Goal: Information Seeking & Learning: Understand process/instructions

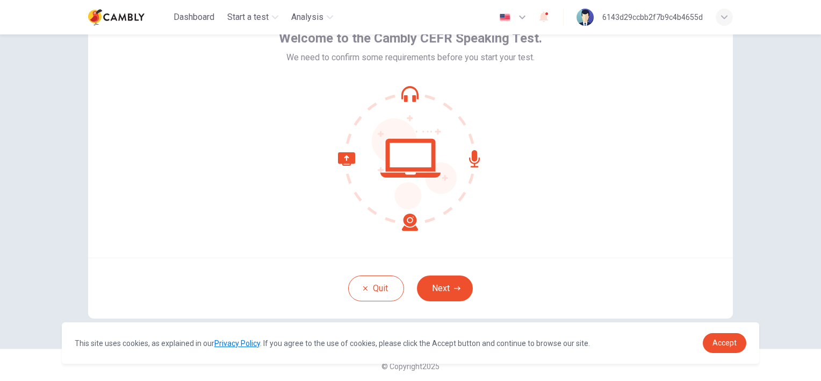
scroll to position [67, 0]
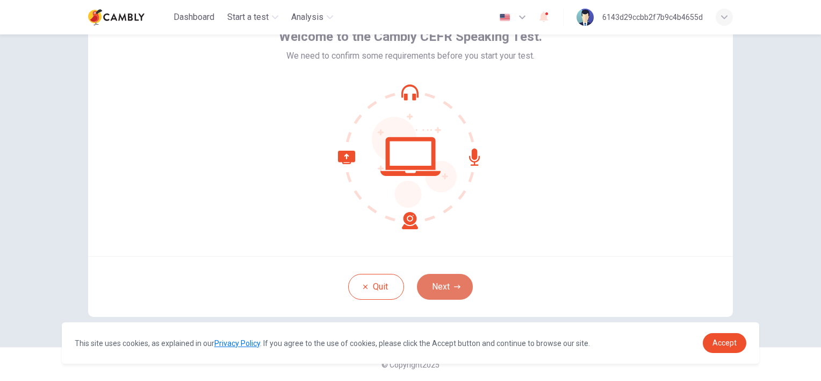
click at [444, 283] on button "Next" at bounding box center [445, 287] width 56 height 26
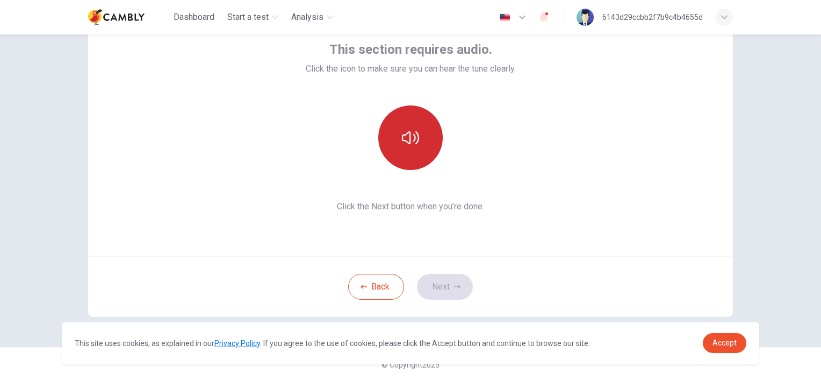
click at [404, 135] on icon "button" at bounding box center [410, 137] width 17 height 17
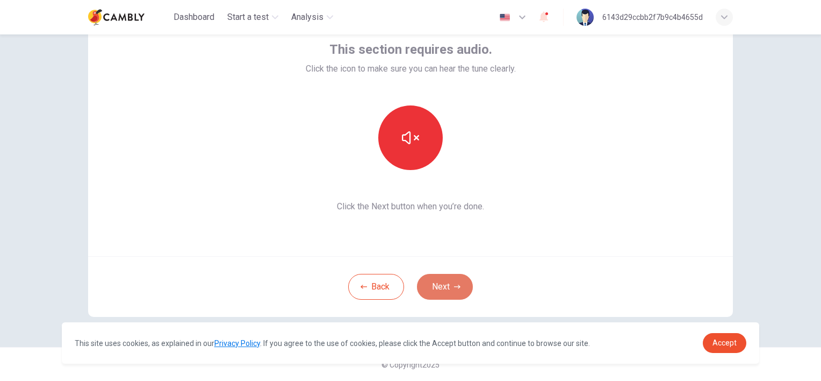
click at [445, 288] on button "Next" at bounding box center [445, 287] width 56 height 26
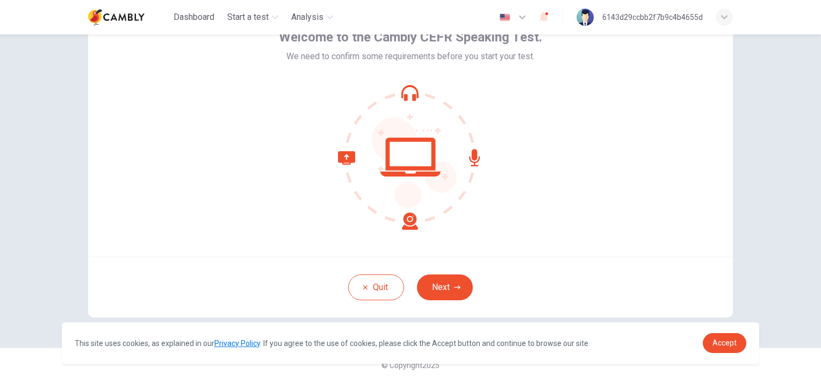
scroll to position [67, 0]
click at [435, 280] on button "Next" at bounding box center [445, 287] width 56 height 26
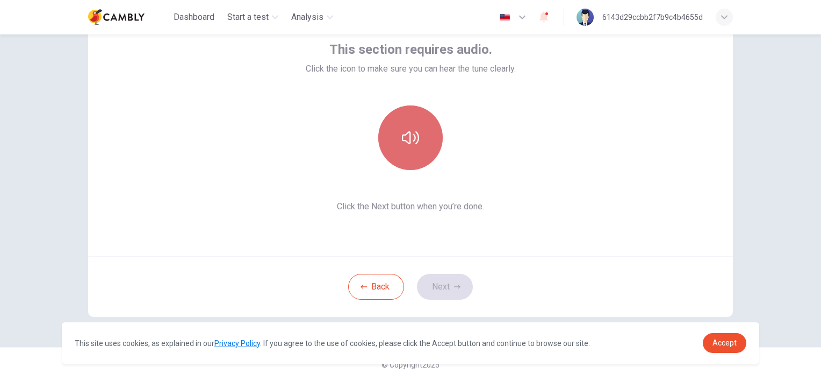
click at [432, 150] on button "button" at bounding box center [410, 137] width 65 height 65
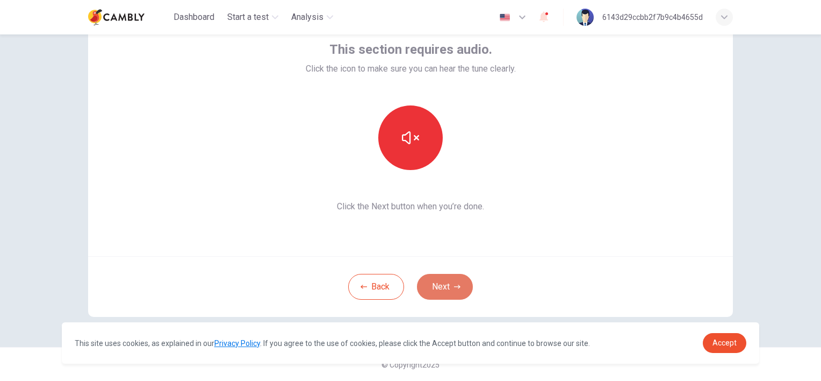
click at [456, 288] on icon "button" at bounding box center [457, 286] width 6 height 6
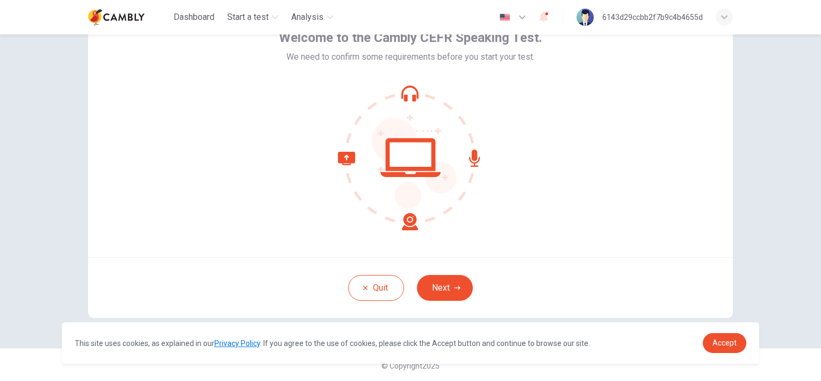
scroll to position [67, 0]
click at [432, 281] on button "Next" at bounding box center [445, 287] width 56 height 26
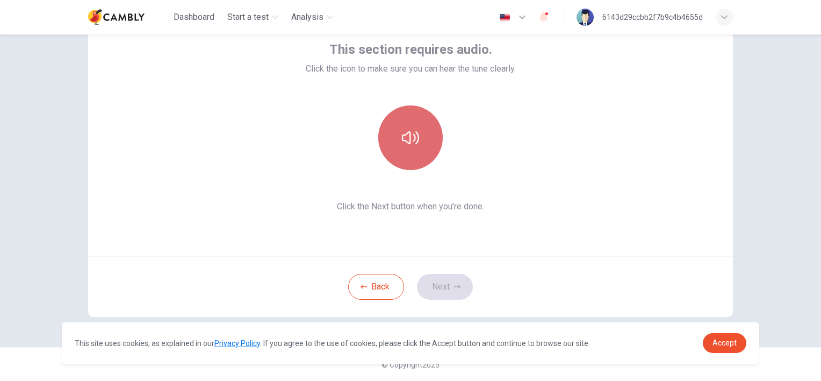
click at [408, 136] on icon "button" at bounding box center [410, 137] width 17 height 17
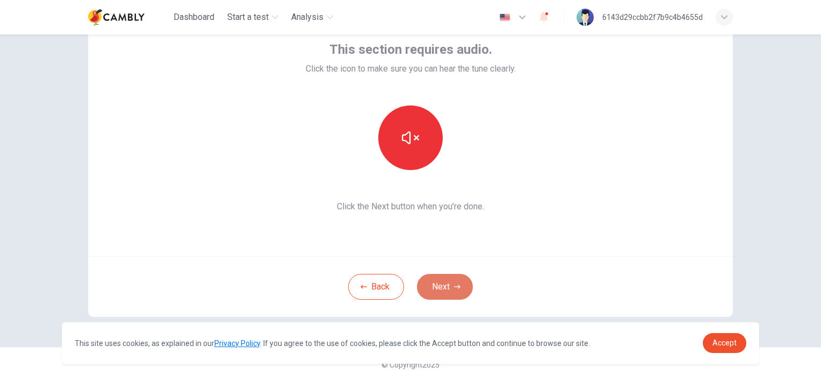
click at [434, 290] on button "Next" at bounding box center [445, 287] width 56 height 26
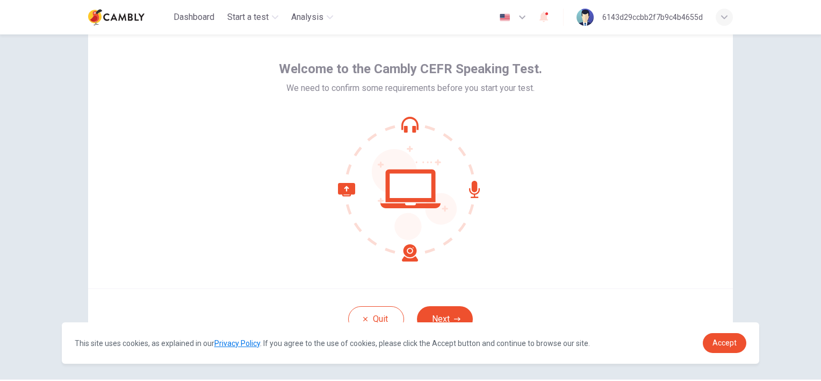
scroll to position [67, 0]
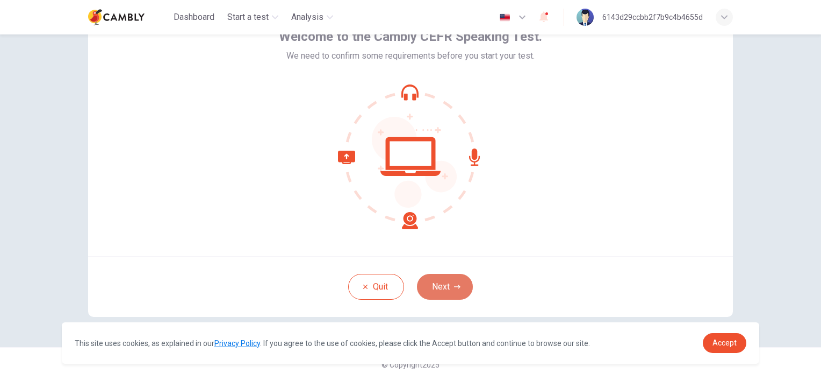
click at [435, 282] on button "Next" at bounding box center [445, 287] width 56 height 26
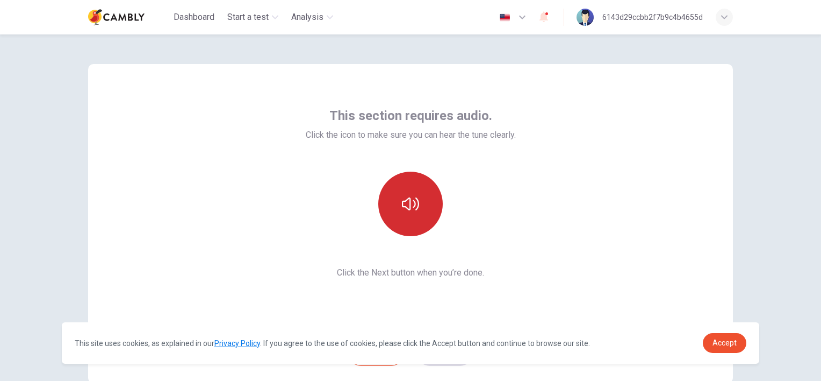
scroll to position [0, 0]
click at [420, 205] on button "button" at bounding box center [410, 204] width 65 height 65
click at [412, 200] on icon "button" at bounding box center [410, 204] width 17 height 17
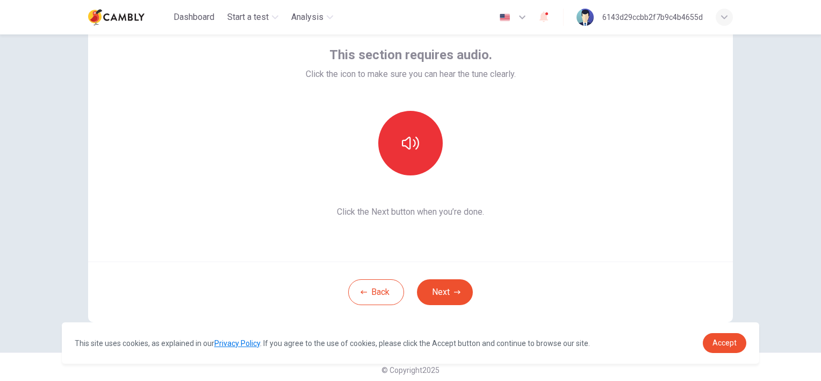
scroll to position [67, 0]
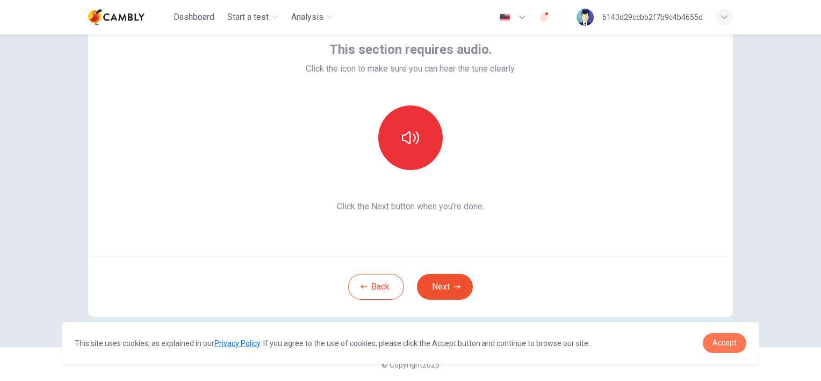
click at [727, 337] on link "Accept" at bounding box center [725, 343] width 44 height 20
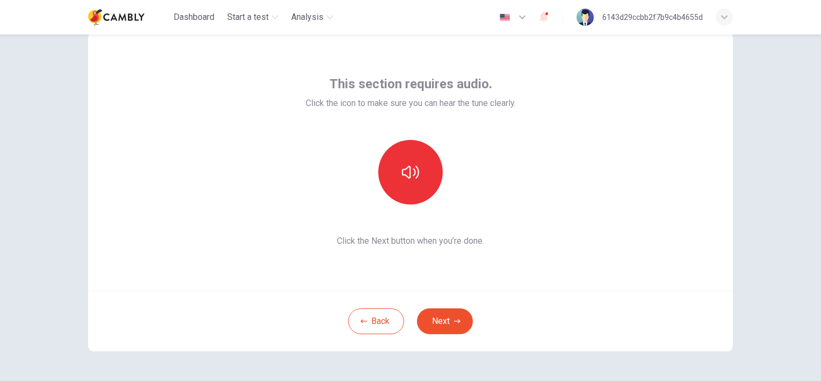
scroll to position [0, 0]
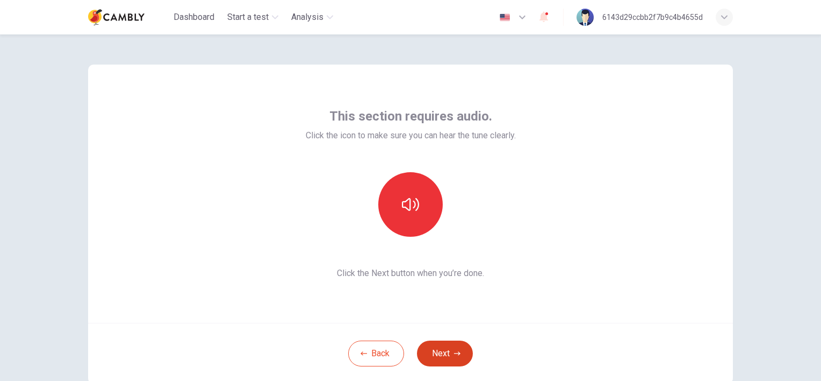
click at [440, 353] on button "Next" at bounding box center [445, 353] width 56 height 26
